Goal: Transaction & Acquisition: Obtain resource

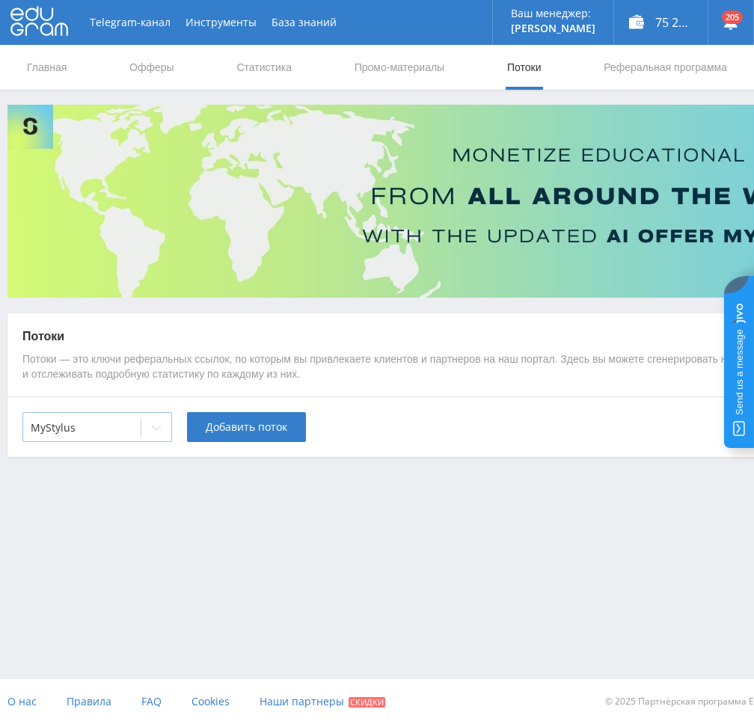
click at [123, 429] on div at bounding box center [82, 427] width 102 height 15
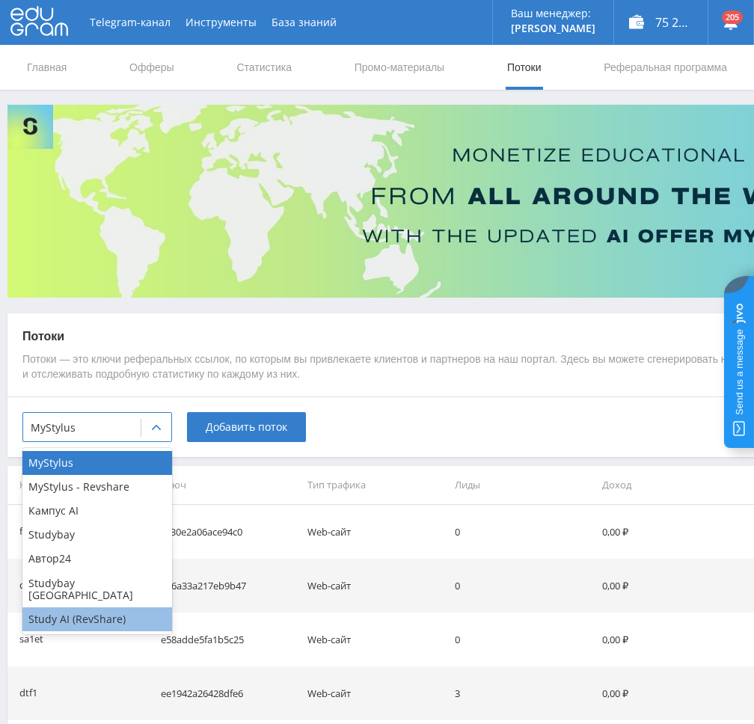
click at [84, 613] on div "Study AI (RevShare)" at bounding box center [97, 619] width 150 height 24
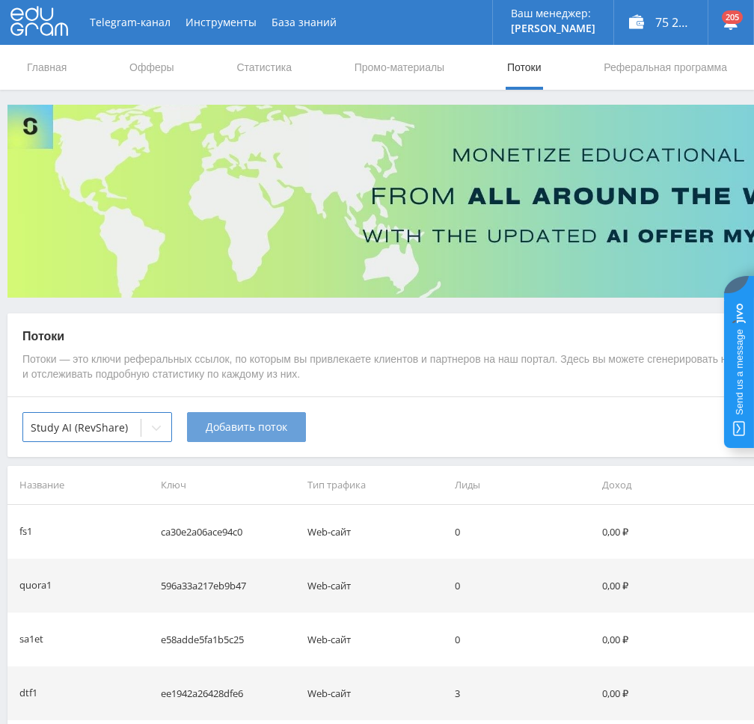
click at [248, 424] on span "Добавить поток" at bounding box center [247, 427] width 82 height 12
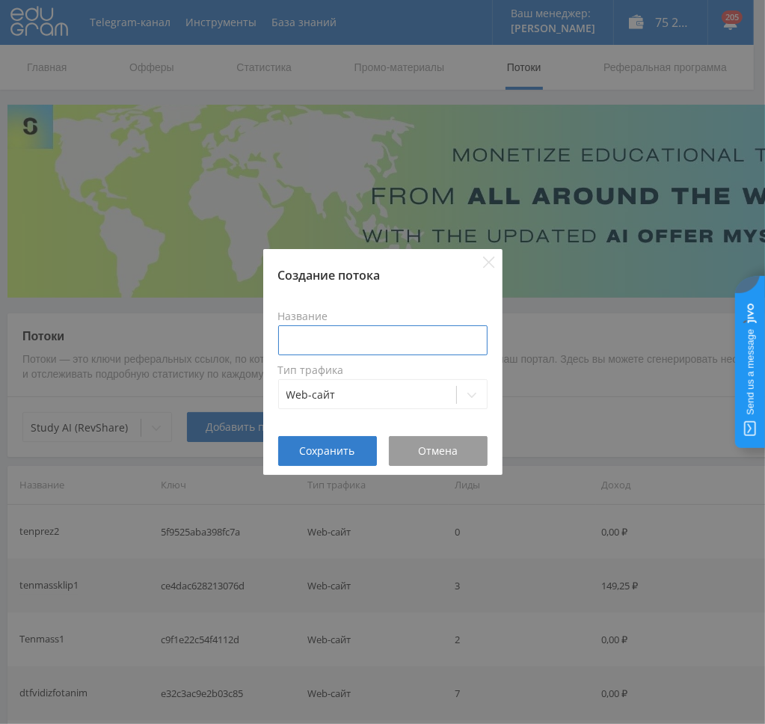
click at [353, 340] on input at bounding box center [382, 340] width 209 height 30
type input "з"
type input "prog1oziv"
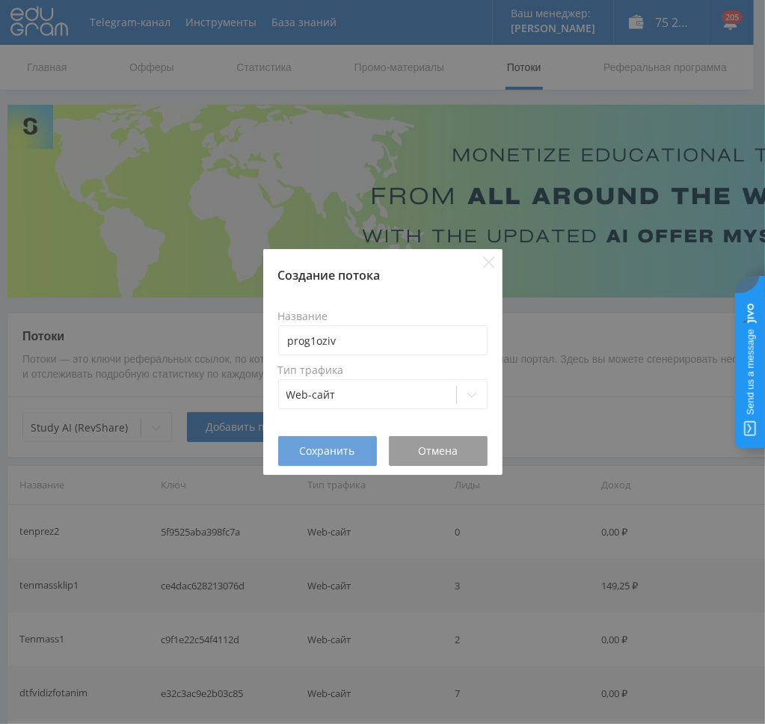
click at [313, 449] on span "Сохранить" at bounding box center [327, 451] width 55 height 12
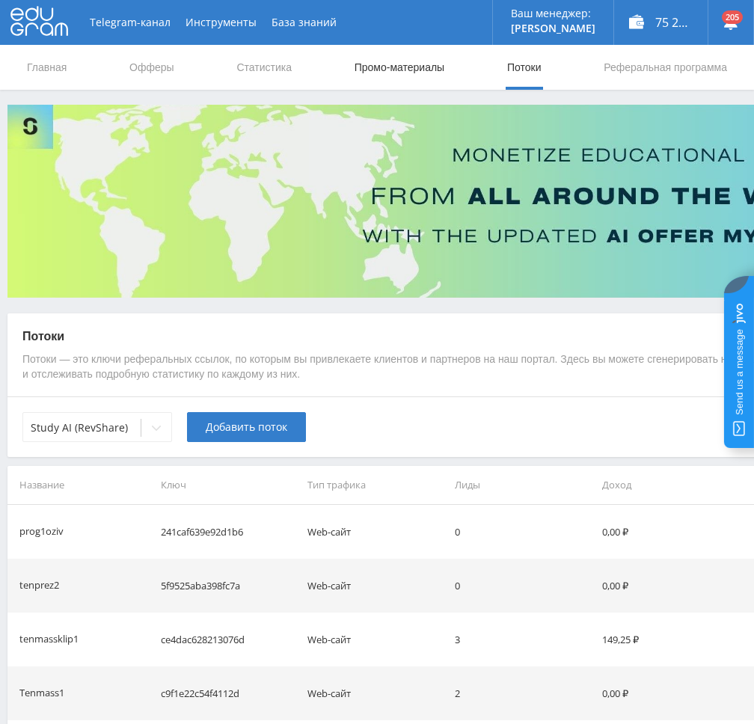
click at [367, 71] on link "Промо-материалы" at bounding box center [399, 67] width 93 height 45
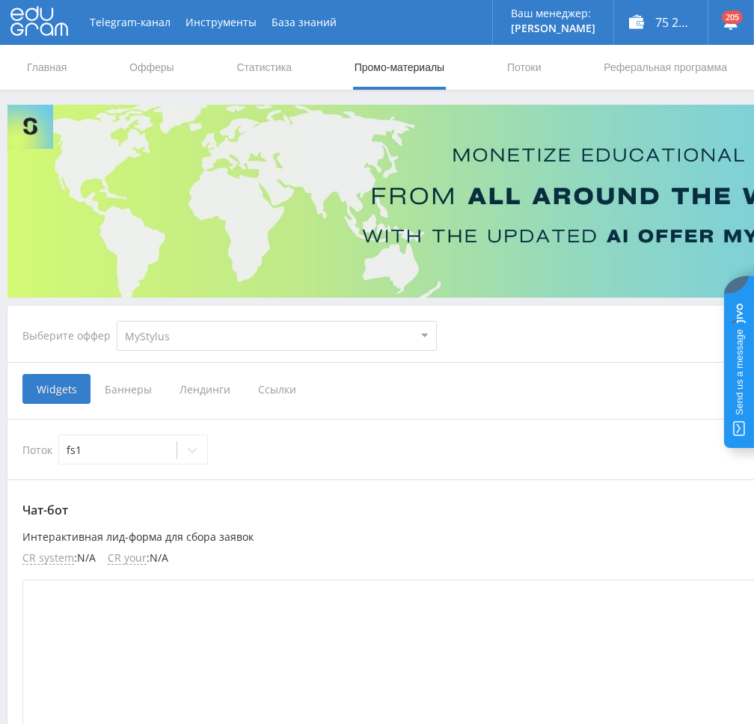
click at [171, 345] on select "MyStylus MyStylus - Revshare Кампус AI Studybay Автор24 Studybay [GEOGRAPHIC_DA…" at bounding box center [277, 336] width 320 height 30
select select "376"
click at [117, 321] on select "MyStylus MyStylus - Revshare Кампус AI Studybay Автор24 Studybay [GEOGRAPHIC_DA…" at bounding box center [277, 336] width 320 height 30
select select "376"
click at [123, 397] on span "Ссылки" at bounding box center [124, 389] width 67 height 30
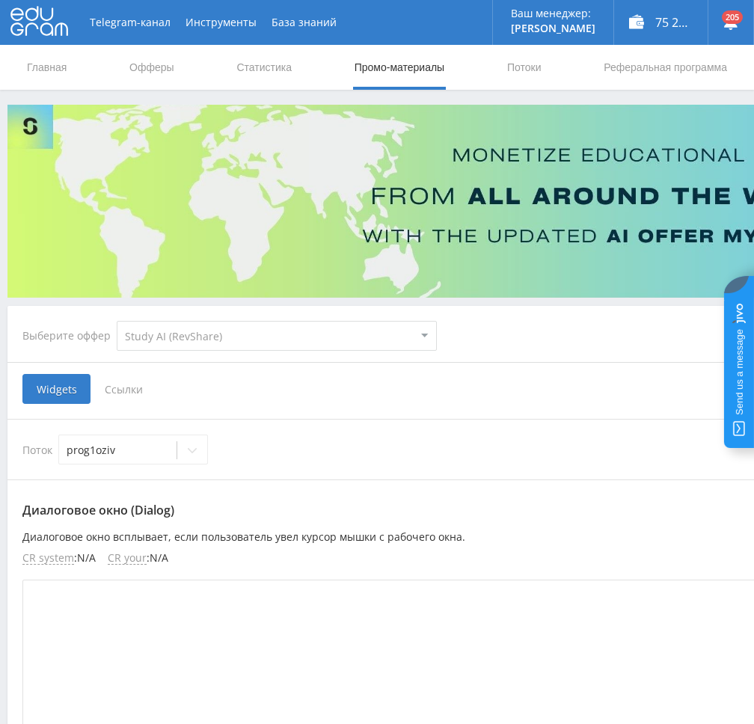
click at [0, 0] on input "Ссылки" at bounding box center [0, 0] width 0 height 0
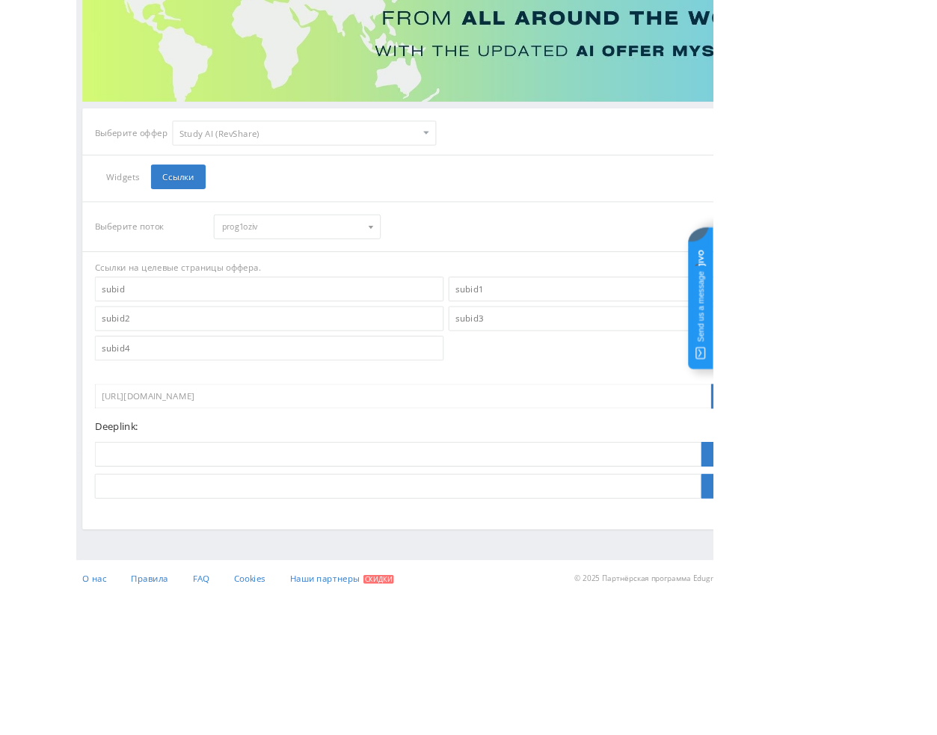
scroll to position [163, 0]
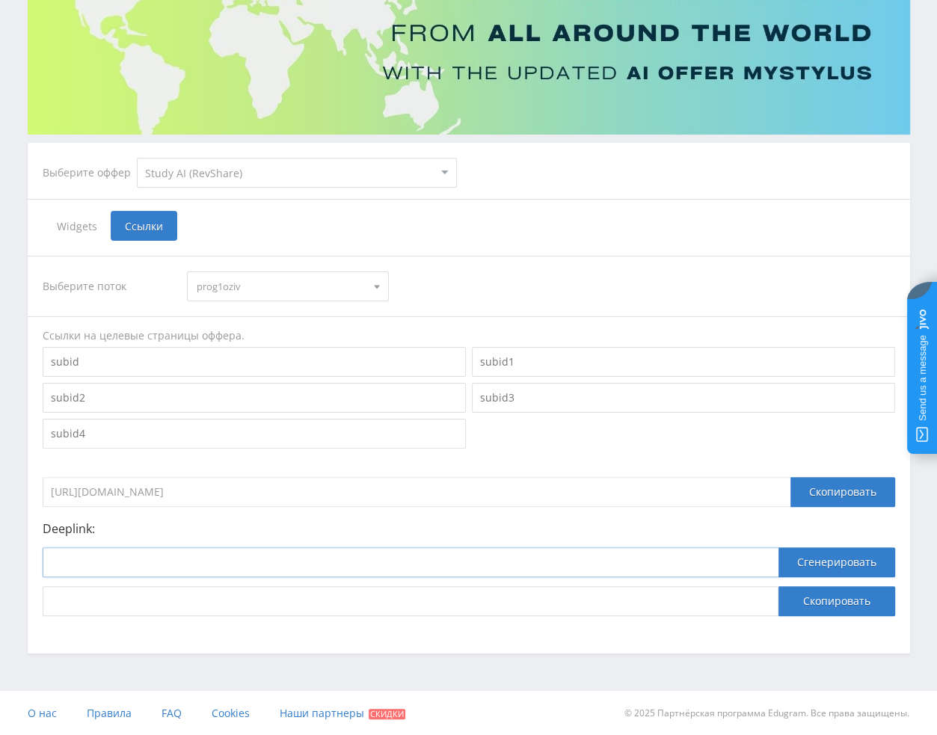
click at [745, 565] on input at bounding box center [411, 563] width 736 height 30
paste input "[URL]"
type input "[URL]"
click at [753, 553] on button "Сгенерировать" at bounding box center [837, 563] width 117 height 30
click at [753, 601] on button "Скопировать" at bounding box center [837, 601] width 117 height 30
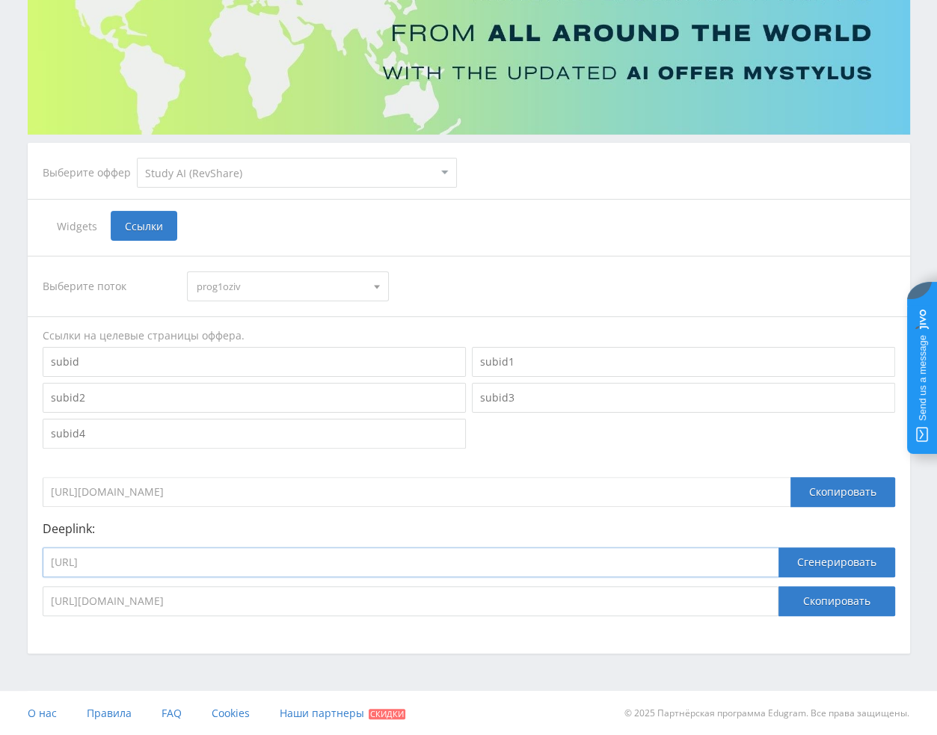
click at [175, 569] on input "[URL]" at bounding box center [411, 563] width 736 height 30
paste input "kling_2_1_master"
type input "[URL]"
click at [753, 559] on button "Сгенерировать" at bounding box center [837, 563] width 117 height 30
click at [753, 592] on button "Скопировать" at bounding box center [837, 601] width 117 height 30
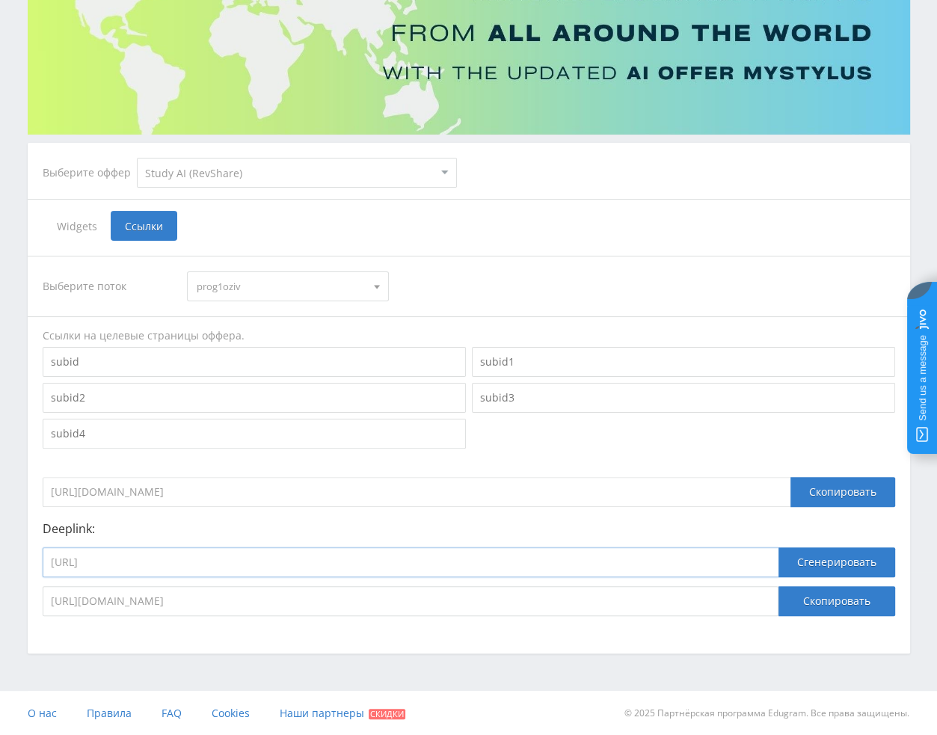
click at [263, 565] on input "[URL]" at bounding box center [411, 563] width 736 height 30
paste input "animating_image"
type input "[URL]"
click at [753, 563] on button "Сгенерировать" at bounding box center [837, 563] width 117 height 30
click at [753, 606] on button "Скопировать" at bounding box center [837, 601] width 117 height 30
